Goal: Information Seeking & Learning: Learn about a topic

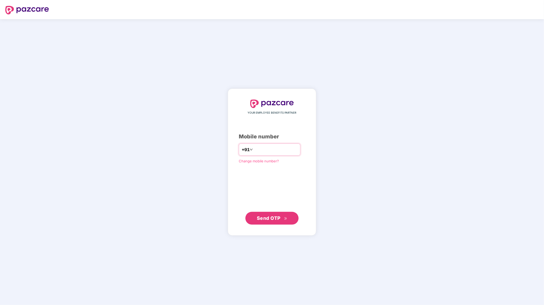
type input "**********"
click at [276, 223] on button "Send OTP" at bounding box center [271, 217] width 53 height 13
click at [266, 216] on span "Send OTP" at bounding box center [269, 218] width 24 height 6
click at [268, 151] on input "number" at bounding box center [276, 149] width 44 height 9
click at [250, 147] on span at bounding box center [251, 149] width 3 height 7
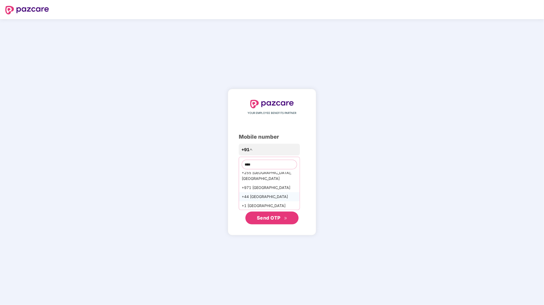
scroll to position [4, 0]
type input "****"
click at [254, 195] on div "+44 [GEOGRAPHIC_DATA]" at bounding box center [269, 196] width 61 height 9
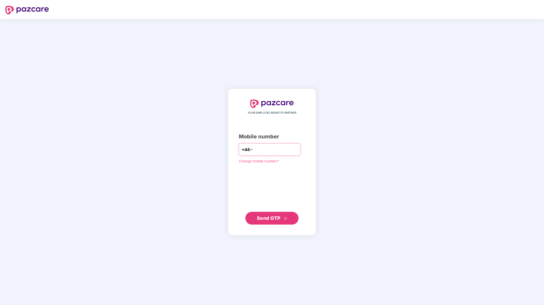
type input "**********"
click at [281, 219] on span "Send OTP" at bounding box center [272, 217] width 31 height 7
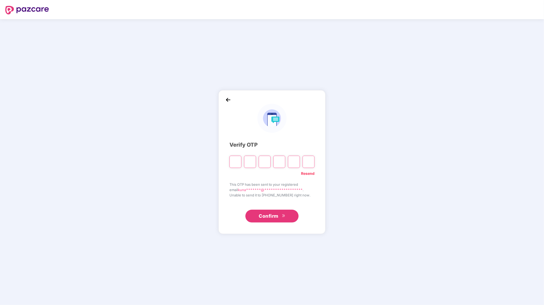
paste input "*"
type input "*"
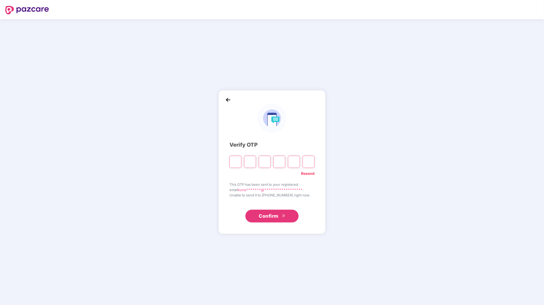
type input "*"
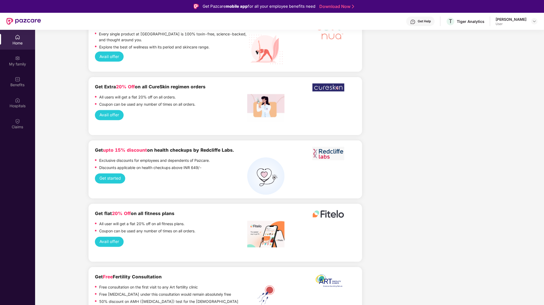
scroll to position [638, 0]
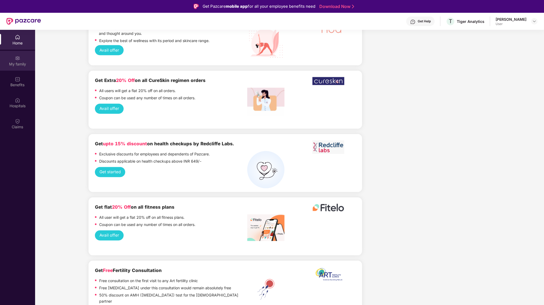
click at [15, 64] on div "My family" at bounding box center [17, 63] width 35 height 5
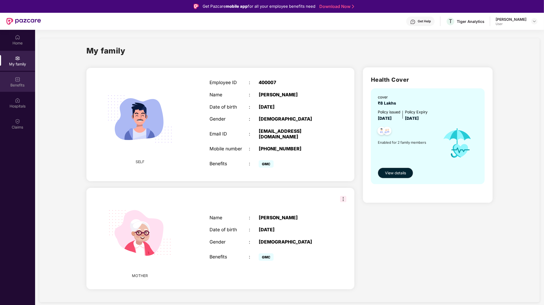
click at [24, 81] on div "Benefits" at bounding box center [17, 82] width 35 height 20
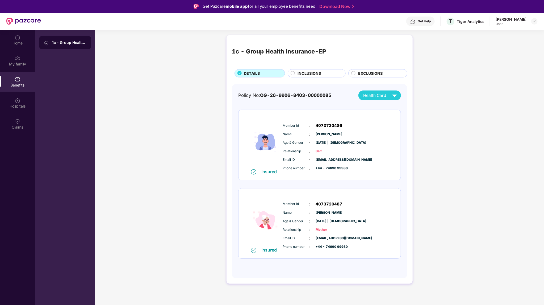
click at [346, 75] on div "EXCLUSIONS" at bounding box center [377, 73] width 62 height 8
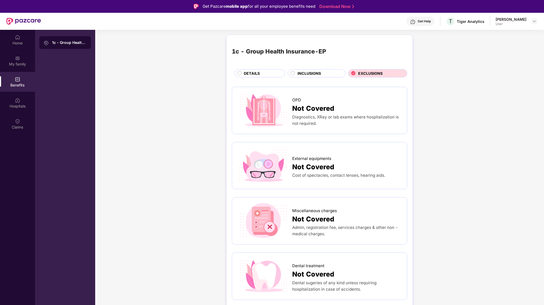
click at [363, 71] on span "EXCLUSIONS" at bounding box center [370, 73] width 24 height 6
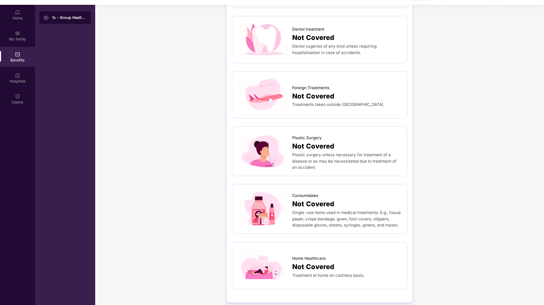
scroll to position [30, 0]
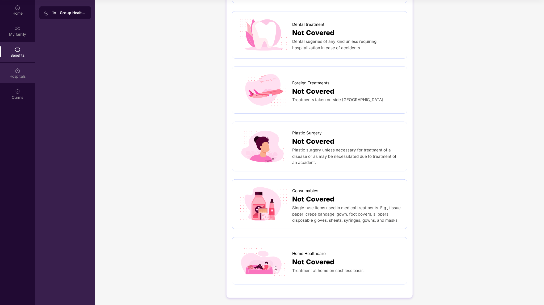
click at [18, 71] on img at bounding box center [17, 70] width 5 height 5
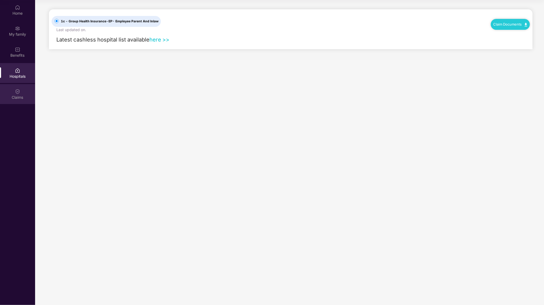
click at [16, 91] on img at bounding box center [17, 91] width 5 height 5
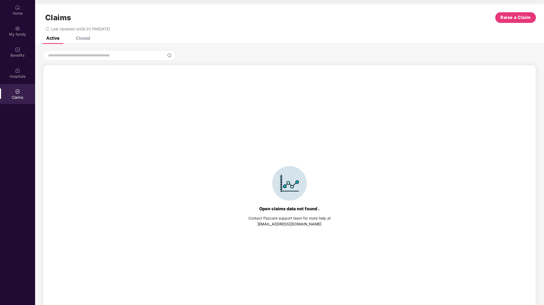
click at [86, 41] on div "Closed" at bounding box center [79, 38] width 22 height 12
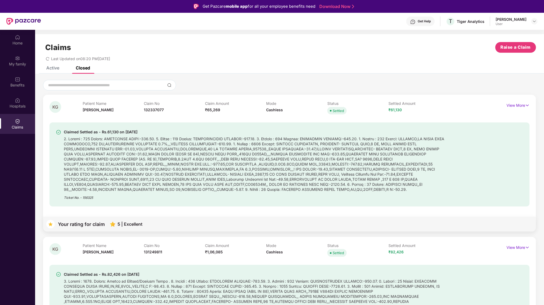
click at [54, 68] on div "Active" at bounding box center [52, 67] width 13 height 5
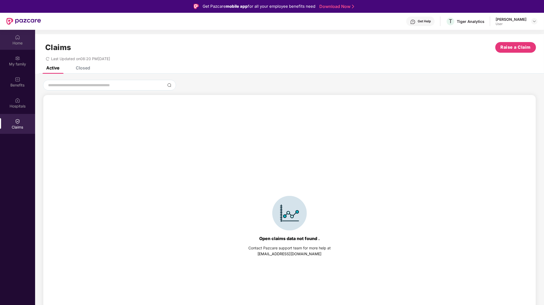
click at [20, 43] on div "Home" at bounding box center [17, 42] width 35 height 5
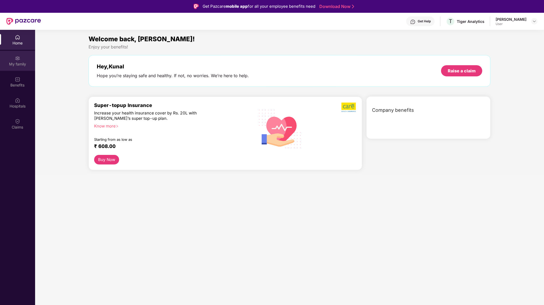
click at [18, 58] on img at bounding box center [17, 58] width 5 height 5
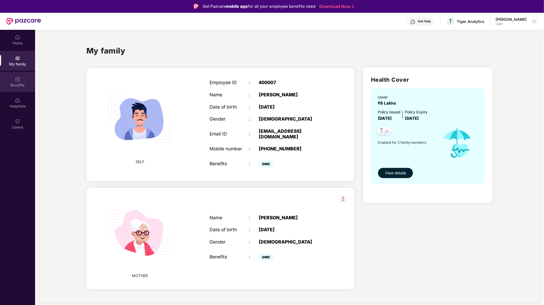
click at [8, 82] on div "Benefits" at bounding box center [17, 82] width 35 height 20
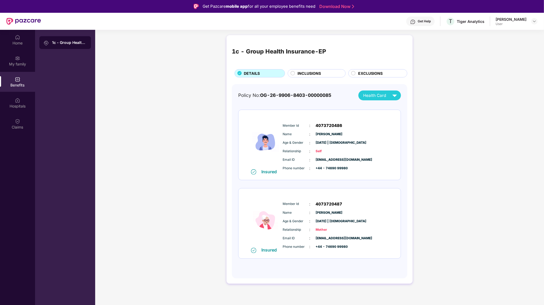
drag, startPoint x: 316, startPoint y: 77, endPoint x: 316, endPoint y: 73, distance: 4.3
click at [317, 77] on div "INCLUSIONS" at bounding box center [315, 73] width 61 height 8
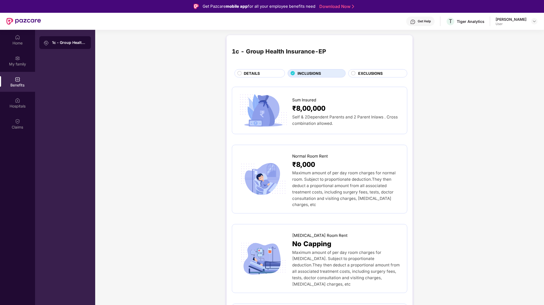
click at [316, 73] on span "INCLUSIONS" at bounding box center [308, 73] width 23 height 6
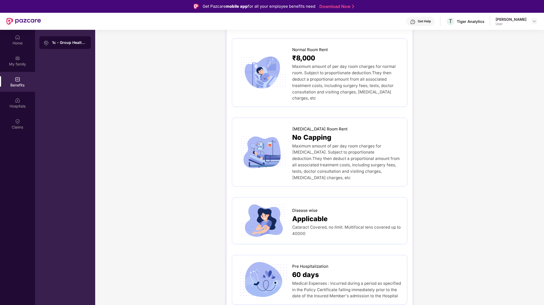
scroll to position [1491, 0]
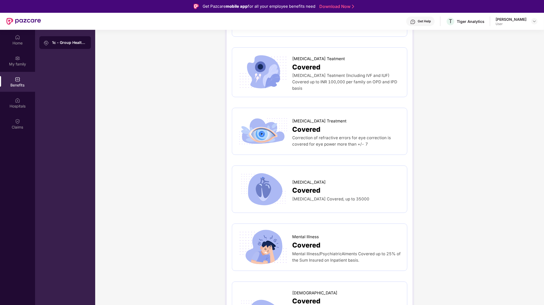
click at [308, 250] on div "Mental Illness/PsychiatricAlments Covered up to 25% of the Sum Insured on Inpat…" at bounding box center [347, 256] width 110 height 13
click at [278, 229] on img at bounding box center [263, 247] width 52 height 36
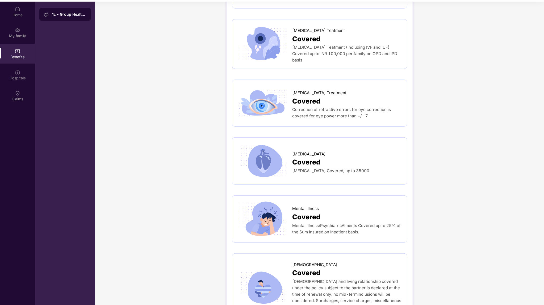
scroll to position [30, 0]
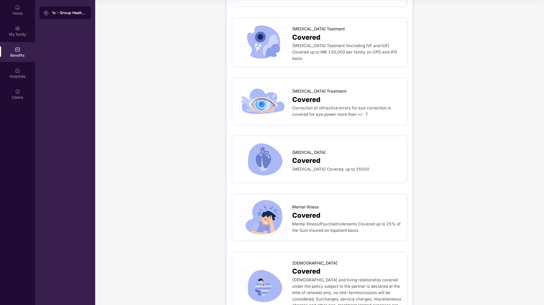
click at [301, 221] on div "Mental Illness/PsychiatricAlments Covered up to 25% of the Sum Insured on Inpat…" at bounding box center [347, 227] width 110 height 13
click at [266, 199] on img at bounding box center [263, 217] width 52 height 36
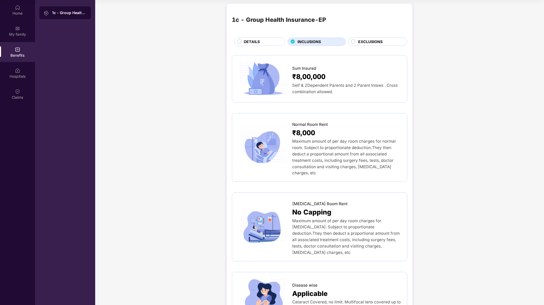
scroll to position [0, 0]
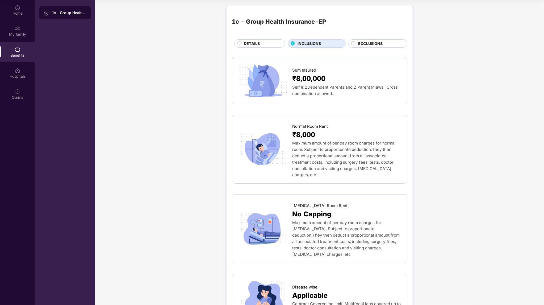
drag, startPoint x: 387, startPoint y: 39, endPoint x: 383, endPoint y: 41, distance: 4.3
click at [386, 39] on div "EXCLUSIONS" at bounding box center [377, 43] width 59 height 8
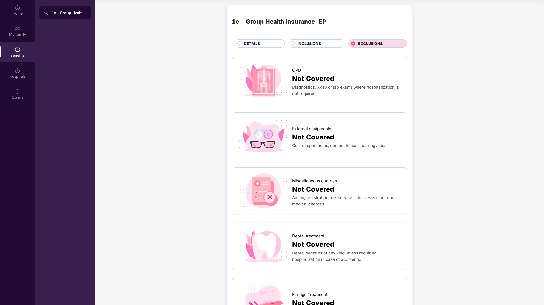
click at [245, 43] on span "DETAILS" at bounding box center [252, 44] width 16 height 6
